Goal: Transaction & Acquisition: Purchase product/service

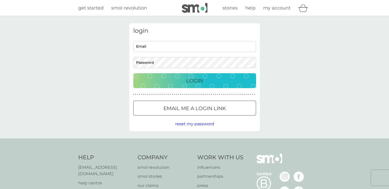
type input "[EMAIL_ADDRESS][DOMAIN_NAME]"
click at [191, 87] on button "Login" at bounding box center [194, 80] width 123 height 15
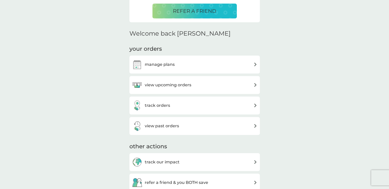
scroll to position [205, 0]
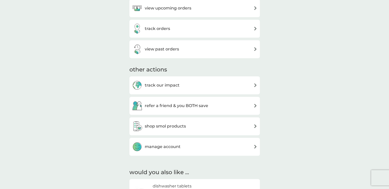
click at [187, 127] on div "shop smol products" at bounding box center [194, 126] width 125 height 10
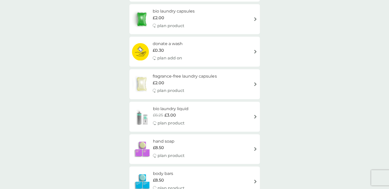
scroll to position [333, 0]
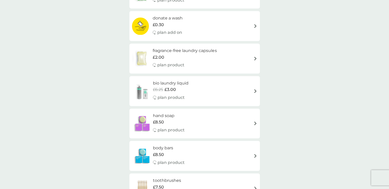
click at [252, 91] on div "bio laundry liquid £6.25 £3.00 plan product" at bounding box center [194, 91] width 125 height 22
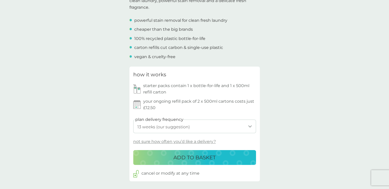
scroll to position [205, 0]
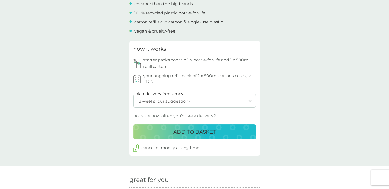
click at [203, 119] on p "not sure how often you’d like a delivery?" at bounding box center [174, 116] width 83 height 7
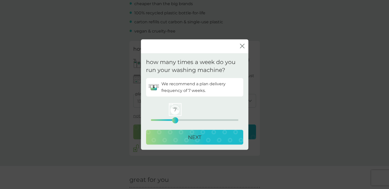
drag, startPoint x: 152, startPoint y: 119, endPoint x: 174, endPoint y: 120, distance: 22.8
click at [174, 120] on div "7" at bounding box center [175, 120] width 2 height 2
click at [186, 136] on div "NEXT" at bounding box center [194, 137] width 87 height 8
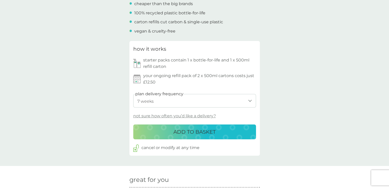
click at [213, 107] on select "1 week 2 weeks 3 weeks 4 weeks 5 weeks 6 weeks 7 weeks 8 weeks 9 weeks 10 weeks…" at bounding box center [194, 101] width 123 height 14
select select "42"
click at [133, 100] on select "1 week 2 weeks 3 weeks 4 weeks 5 weeks 6 weeks 7 weeks 8 weeks 9 weeks 10 weeks…" at bounding box center [194, 101] width 123 height 14
click at [202, 136] on p "ADD TO BASKET" at bounding box center [195, 132] width 42 height 8
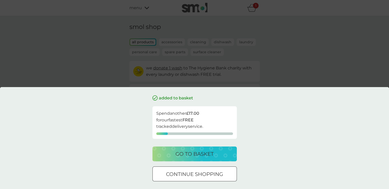
click at [209, 154] on p "go to basket" at bounding box center [195, 154] width 38 height 8
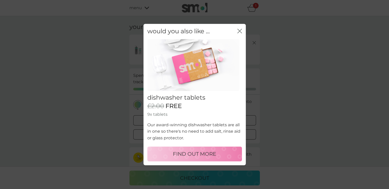
click at [207, 153] on p "FIND OUT MORE" at bounding box center [194, 154] width 43 height 8
select select "42"
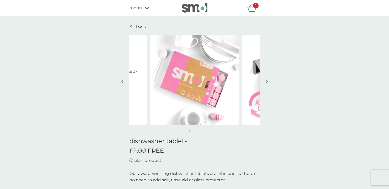
click at [141, 9] on span "menu" at bounding box center [136, 8] width 13 height 7
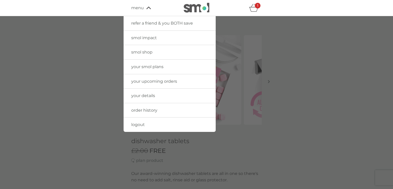
click at [146, 54] on span "smol shop" at bounding box center [141, 52] width 21 height 5
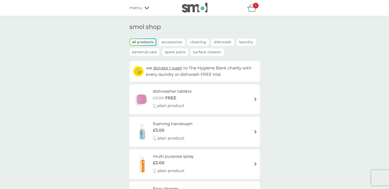
click at [157, 49] on p "Personal Care" at bounding box center [145, 51] width 30 height 7
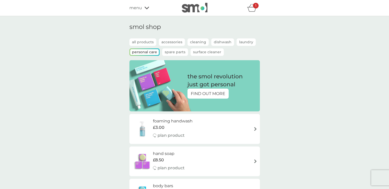
click at [146, 41] on p "all products" at bounding box center [143, 41] width 27 height 7
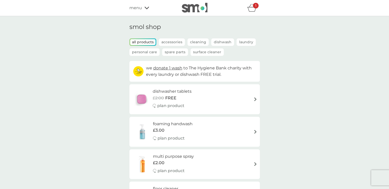
click at [174, 41] on p "Accessories" at bounding box center [172, 41] width 26 height 7
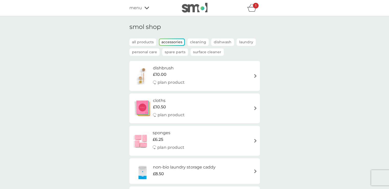
click at [195, 39] on p "Cleaning" at bounding box center [198, 41] width 21 height 7
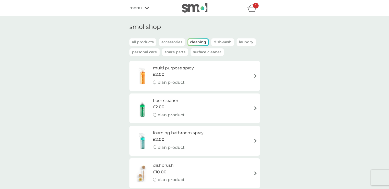
click at [220, 41] on p "Dishwash" at bounding box center [222, 41] width 23 height 7
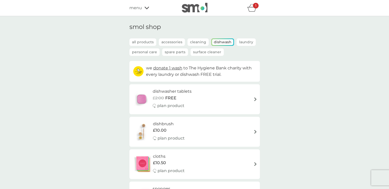
click at [241, 42] on p "Laundry" at bounding box center [246, 41] width 19 height 7
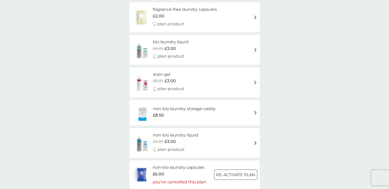
scroll to position [205, 0]
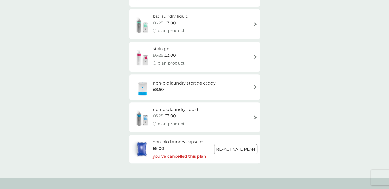
click at [196, 117] on div "£6.25 £3.00" at bounding box center [175, 116] width 45 height 7
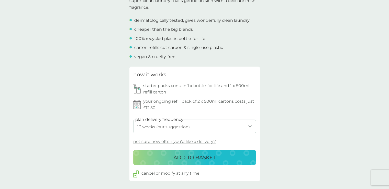
scroll to position [205, 0]
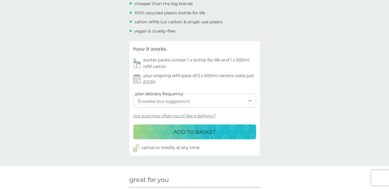
click at [245, 99] on select "1 week 2 weeks 3 weeks 4 weeks 5 weeks 6 weeks 7 weeks 8 weeks 9 weeks 10 weeks…" at bounding box center [194, 101] width 123 height 14
select select "70"
click at [133, 94] on select "1 week 2 weeks 3 weeks 4 weeks 5 weeks 6 weeks 7 weeks 8 weeks 9 weeks 10 weeks…" at bounding box center [194, 101] width 123 height 14
click at [206, 132] on p "ADD TO BASKET" at bounding box center [195, 132] width 42 height 8
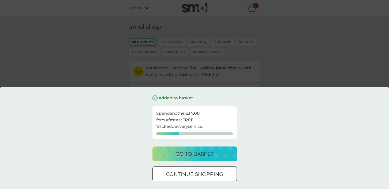
click at [215, 154] on div "go to basket" at bounding box center [195, 154] width 74 height 8
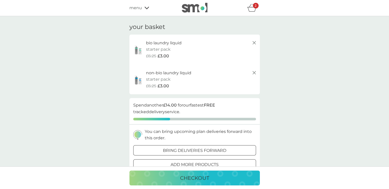
click at [254, 43] on line at bounding box center [254, 42] width 3 height 3
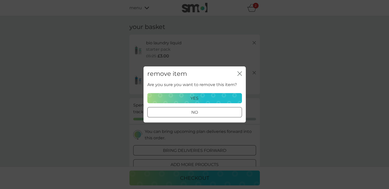
click at [207, 96] on div "yes" at bounding box center [195, 98] width 88 height 7
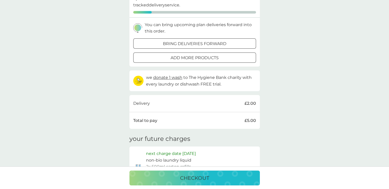
scroll to position [128, 0]
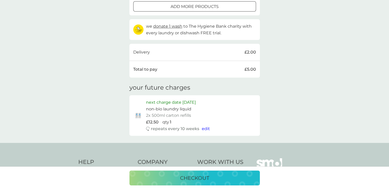
click at [204, 129] on span "edit" at bounding box center [206, 128] width 8 height 5
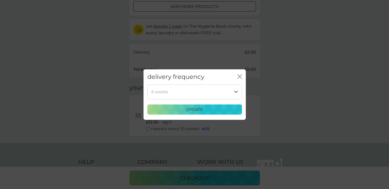
click at [235, 91] on select "1 week 2 weeks 3 weeks 4 weeks 5 weeks 6 weeks 7 weeks 8 weeks 9 weeks 10 weeks…" at bounding box center [194, 91] width 95 height 15
select select "140"
click at [147, 85] on select "1 week 2 weeks 3 weeks 4 weeks 5 weeks 6 weeks 7 weeks 8 weeks 9 weeks 10 weeks…" at bounding box center [194, 91] width 95 height 15
click at [200, 112] on p "update" at bounding box center [194, 109] width 17 height 7
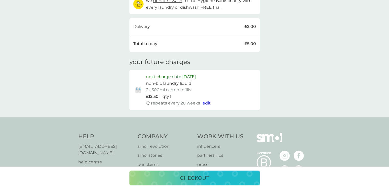
scroll to position [198, 0]
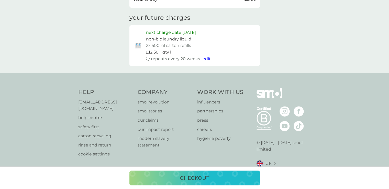
click at [194, 180] on p "checkout" at bounding box center [194, 178] width 29 height 8
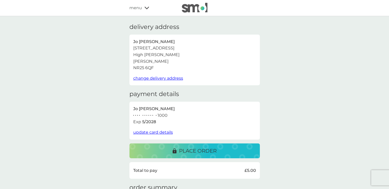
click at [205, 153] on p "place order" at bounding box center [198, 151] width 38 height 8
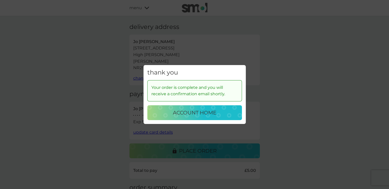
click at [194, 112] on p "account home" at bounding box center [195, 113] width 44 height 8
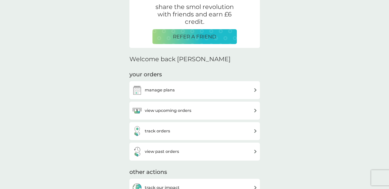
scroll to position [128, 0]
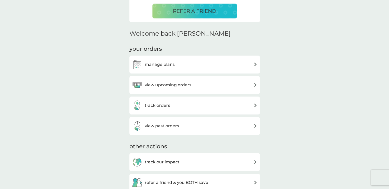
click at [177, 86] on h3 "view upcoming orders" at bounding box center [168, 85] width 47 height 7
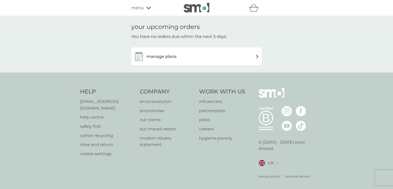
click at [170, 58] on h3 "manage plans" at bounding box center [162, 56] width 30 height 7
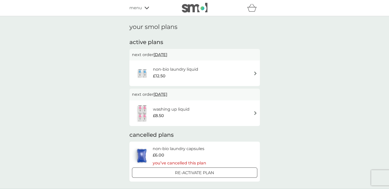
click at [225, 111] on div "washing up liquid £8.50" at bounding box center [194, 113] width 125 height 18
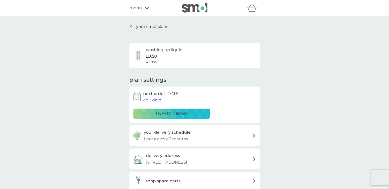
scroll to position [26, 0]
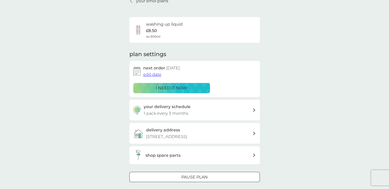
click at [193, 88] on div "i need it now" at bounding box center [172, 88] width 70 height 7
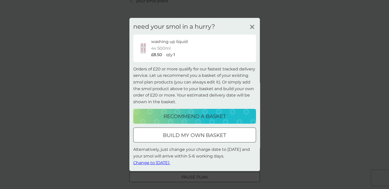
scroll to position [51, 0]
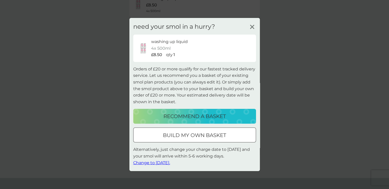
click at [162, 162] on span "Change to tomorrow." at bounding box center [151, 162] width 37 height 5
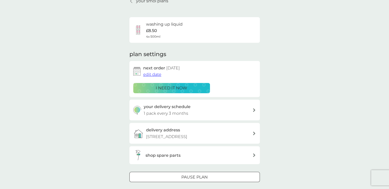
scroll to position [0, 0]
